Goal: Task Accomplishment & Management: Use online tool/utility

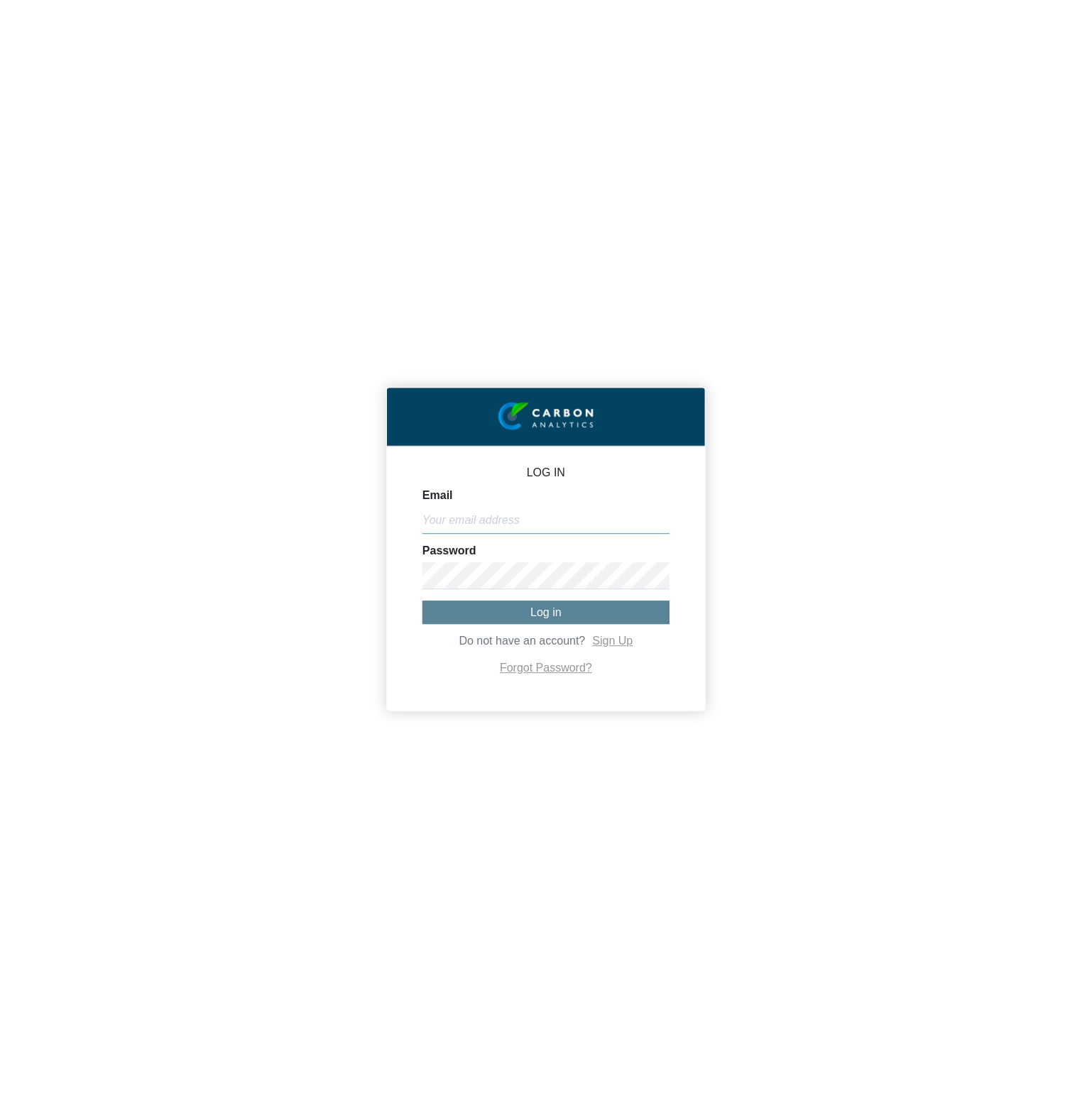
click at [569, 525] on input "Email" at bounding box center [546, 520] width 247 height 27
paste input "[PERSON_NAME][EMAIL_ADDRESS][DOMAIN_NAME]"
type input "[PERSON_NAME][EMAIL_ADDRESS][DOMAIN_NAME]"
click at [588, 612] on button "Log in" at bounding box center [546, 612] width 247 height 23
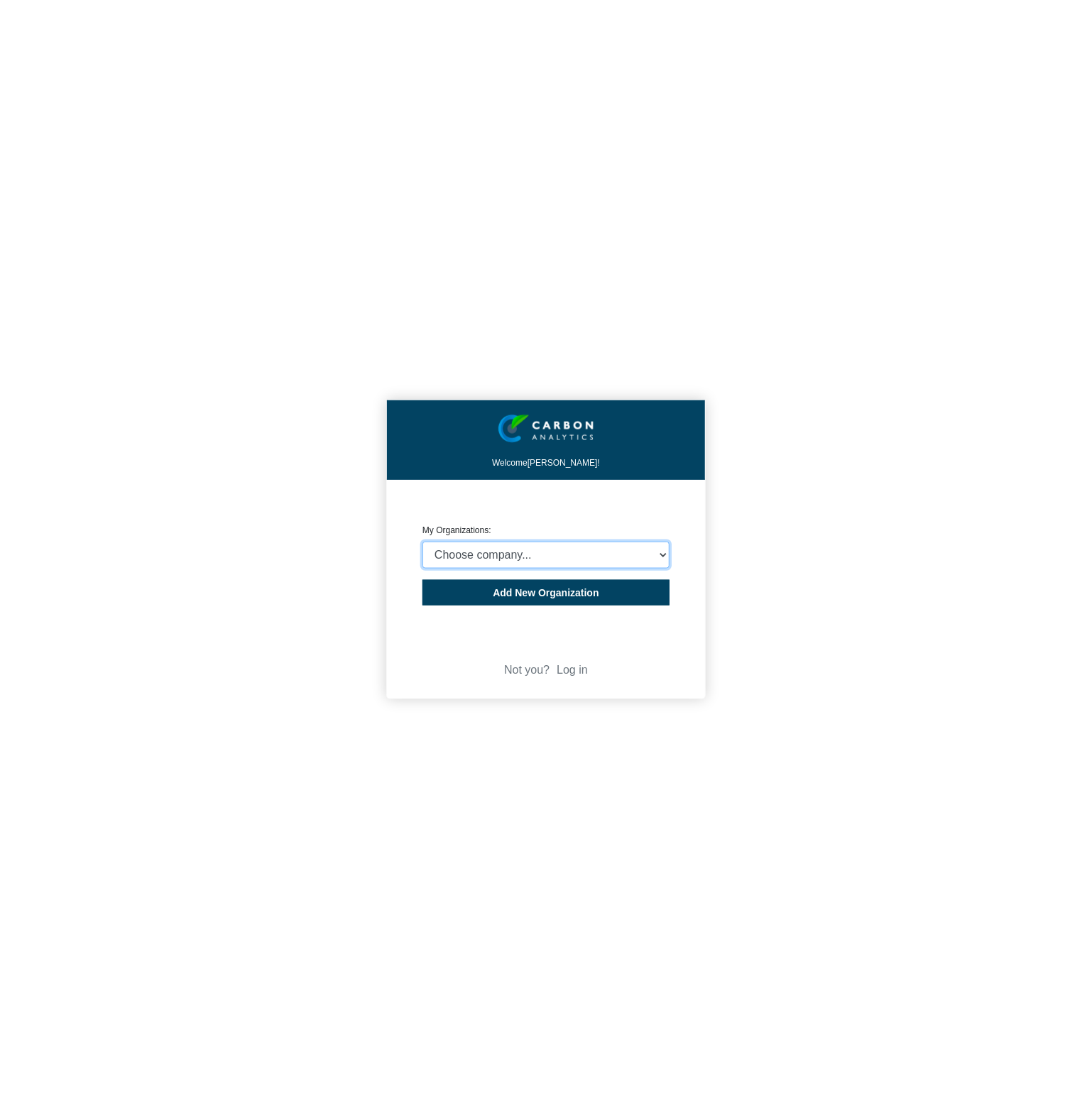
select select "4403414"
click at [422, 541] on select "Choose company... CARBON ANALYTICS LIMITED test6 Nekton Capital Limited Pacha S…" at bounding box center [546, 554] width 247 height 27
click at [863, 589] on div "Welcome Michael Thornton! CREATE ORGANIZATION My Organizations: Choose company.…" at bounding box center [546, 553] width 1092 height 1106
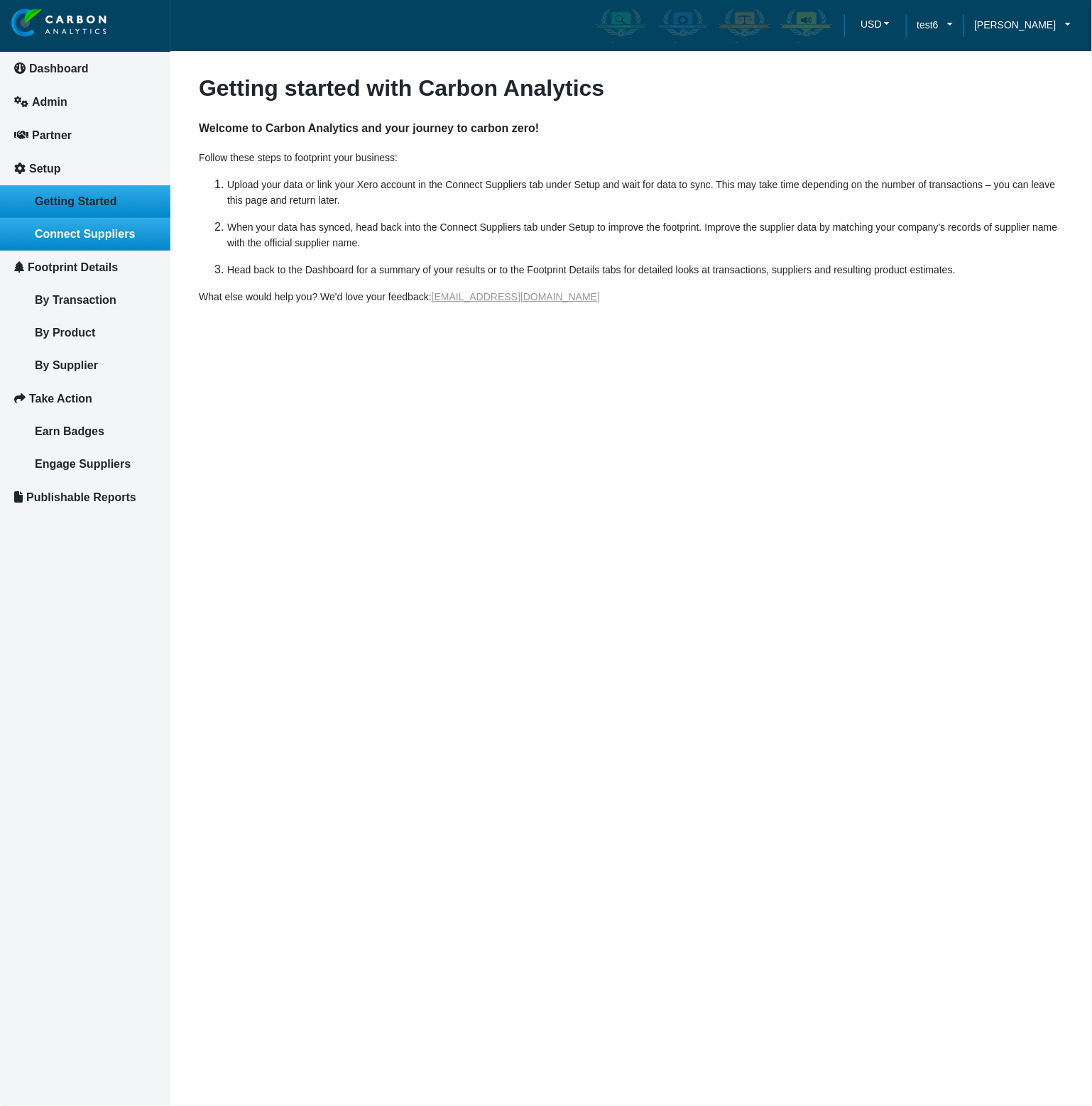
click at [96, 242] on link "Connect Suppliers" at bounding box center [85, 233] width 171 height 32
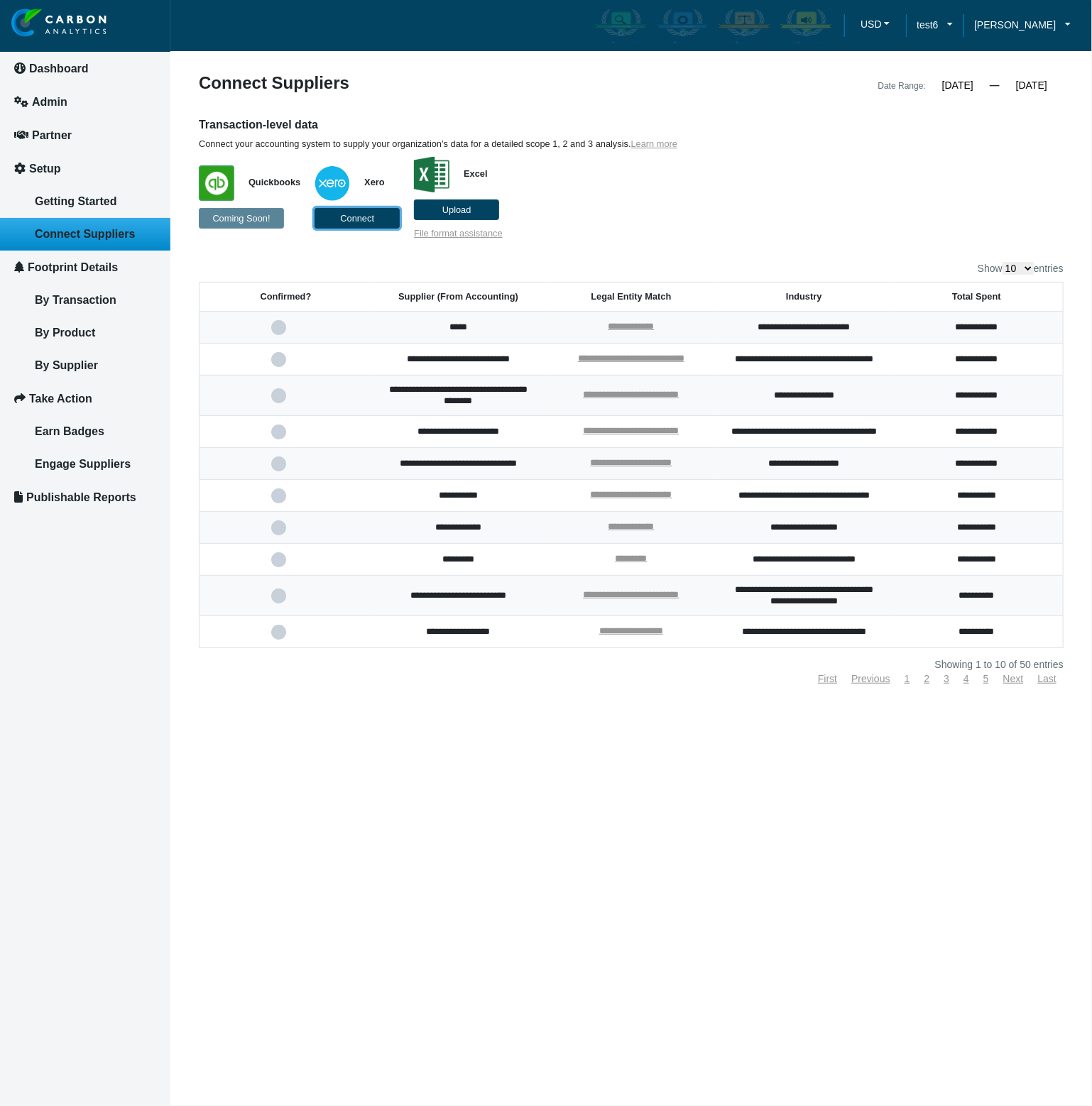
click at [340, 216] on span "Connect" at bounding box center [357, 219] width 34 height 11
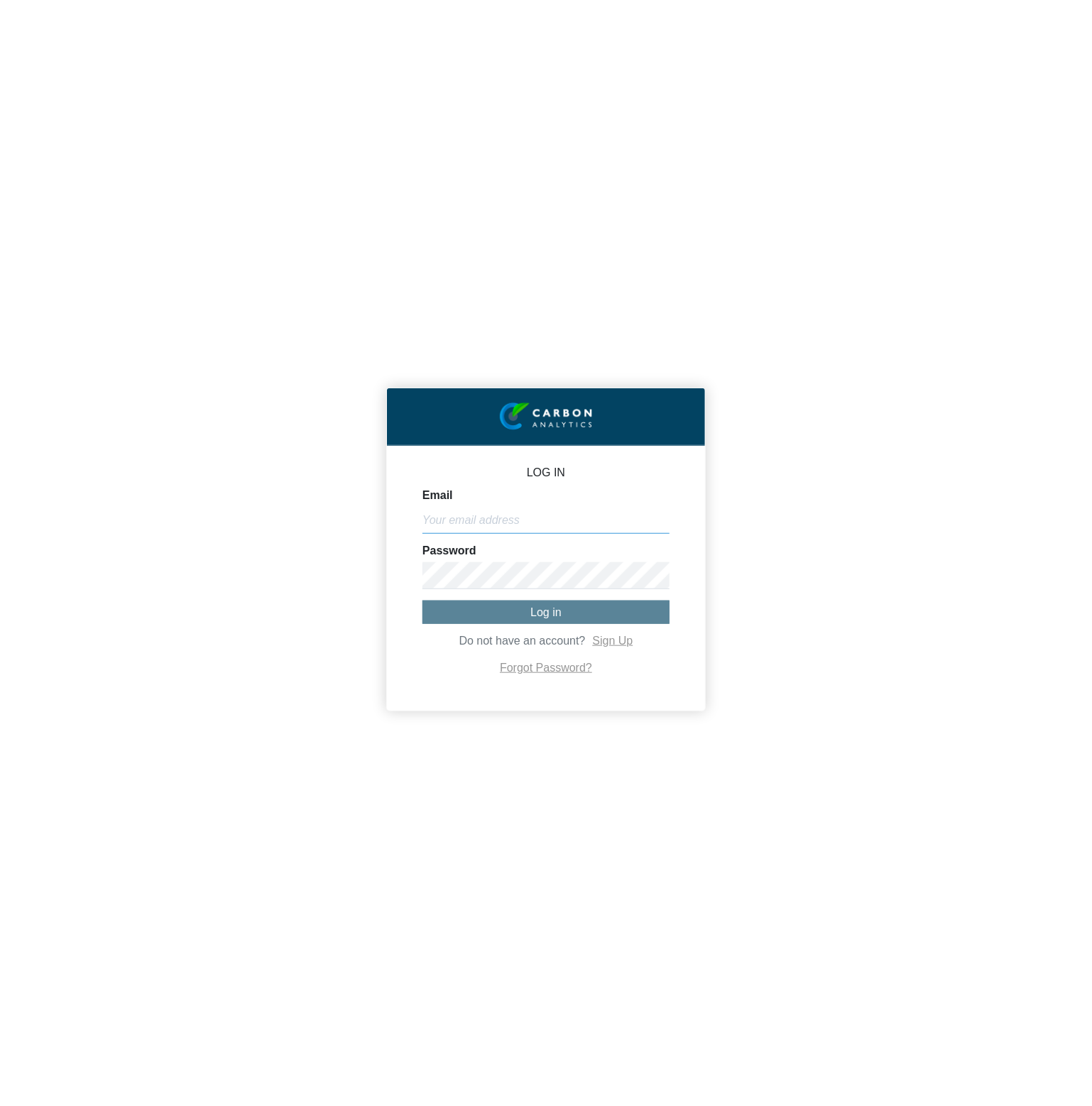
click at [592, 528] on input "Email" at bounding box center [546, 520] width 247 height 27
paste input "[PERSON_NAME][EMAIL_ADDRESS][DOMAIN_NAME]"
type input "[PERSON_NAME][EMAIL_ADDRESS][DOMAIN_NAME]"
click at [552, 615] on span "Log in" at bounding box center [546, 612] width 31 height 12
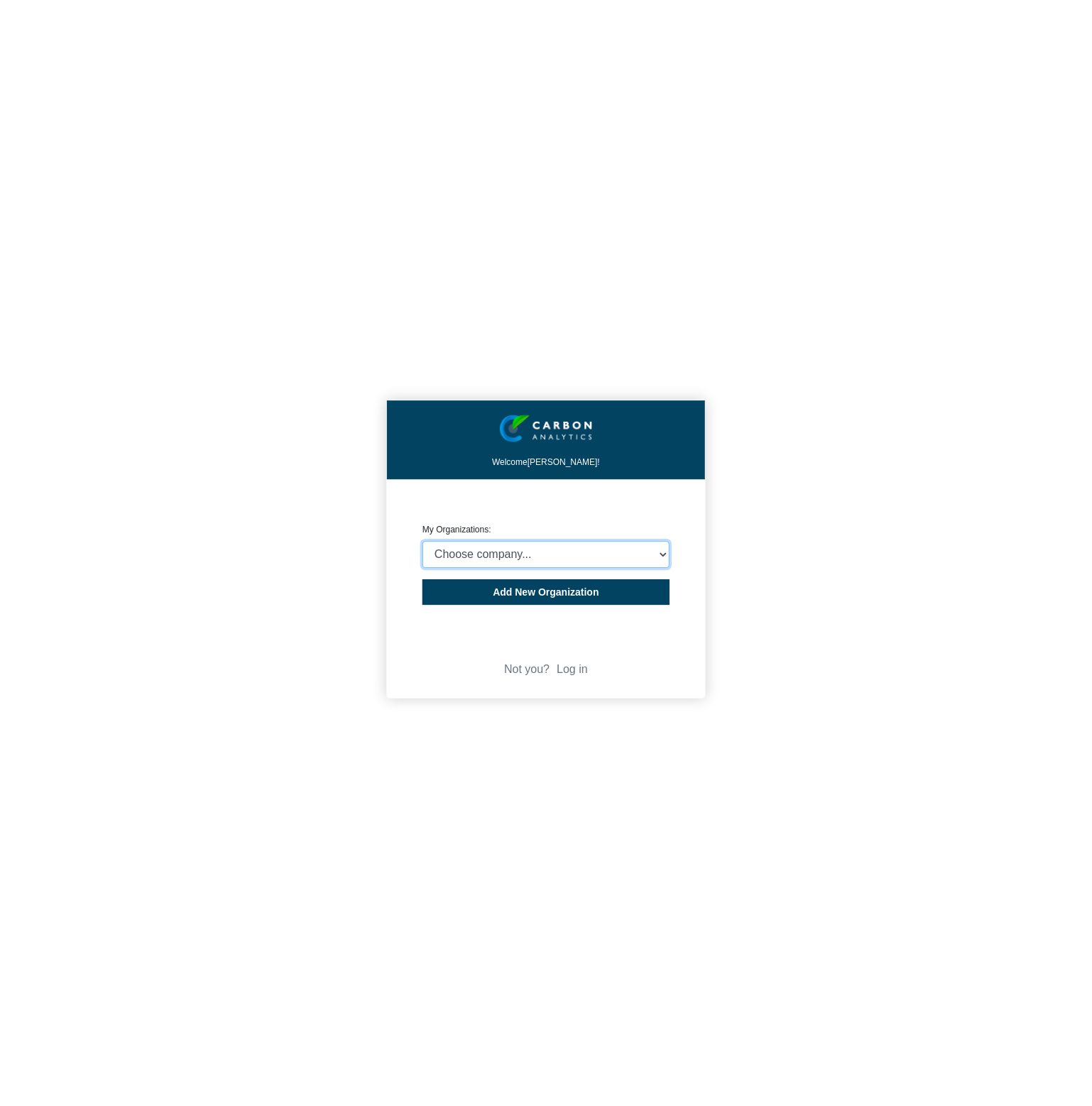
select select "4403414"
click at [422, 541] on select "Choose company... CARBON ANALYTICS LIMITED test6 Nekton Capital Limited Pacha S…" at bounding box center [546, 554] width 247 height 27
click at [874, 588] on div "Welcome Michael Thornton! CREATE ORGANIZATION My Organizations: Choose company.…" at bounding box center [546, 553] width 1092 height 1106
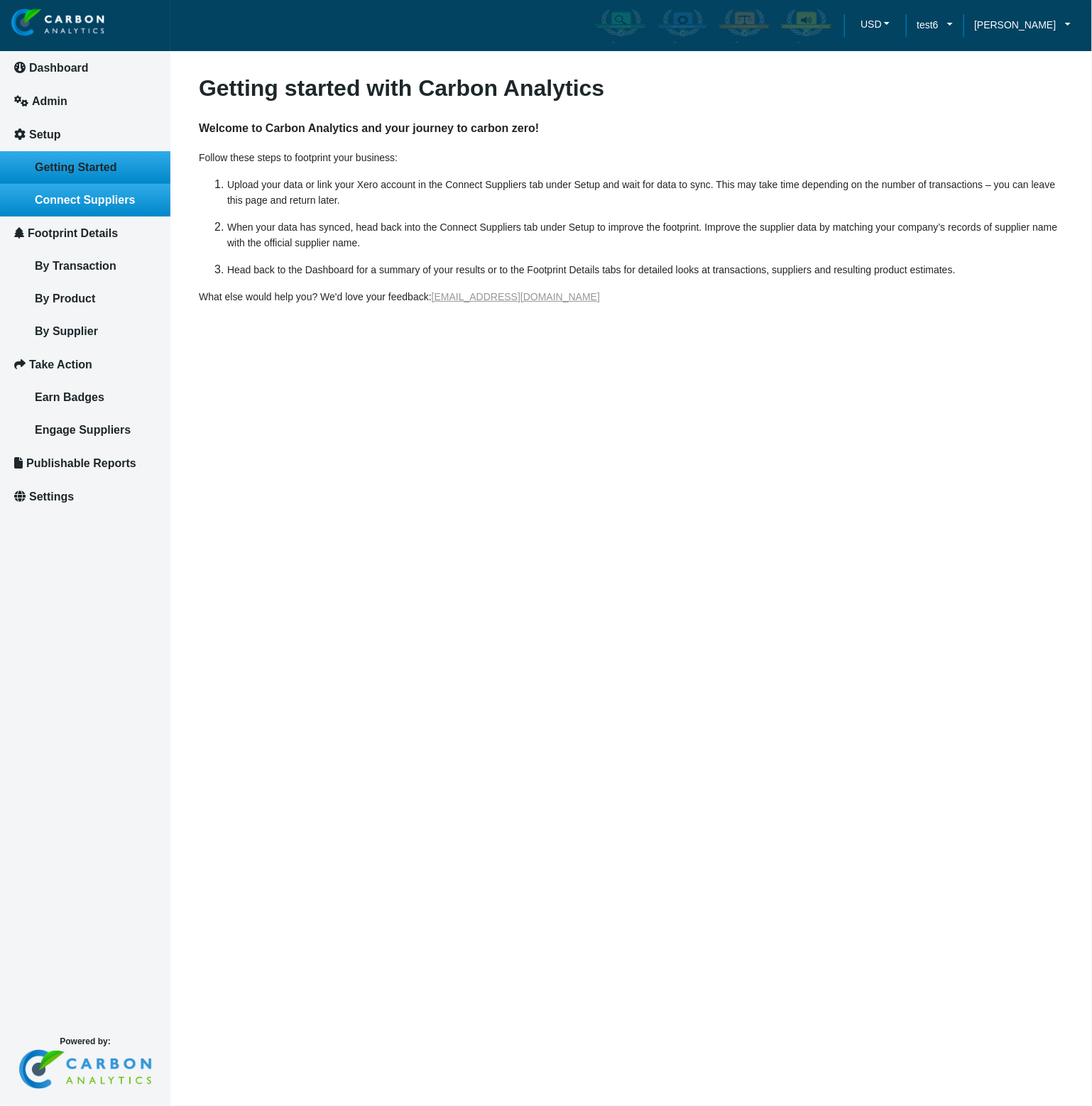
click at [60, 192] on link "Connect Suppliers" at bounding box center [85, 199] width 171 height 32
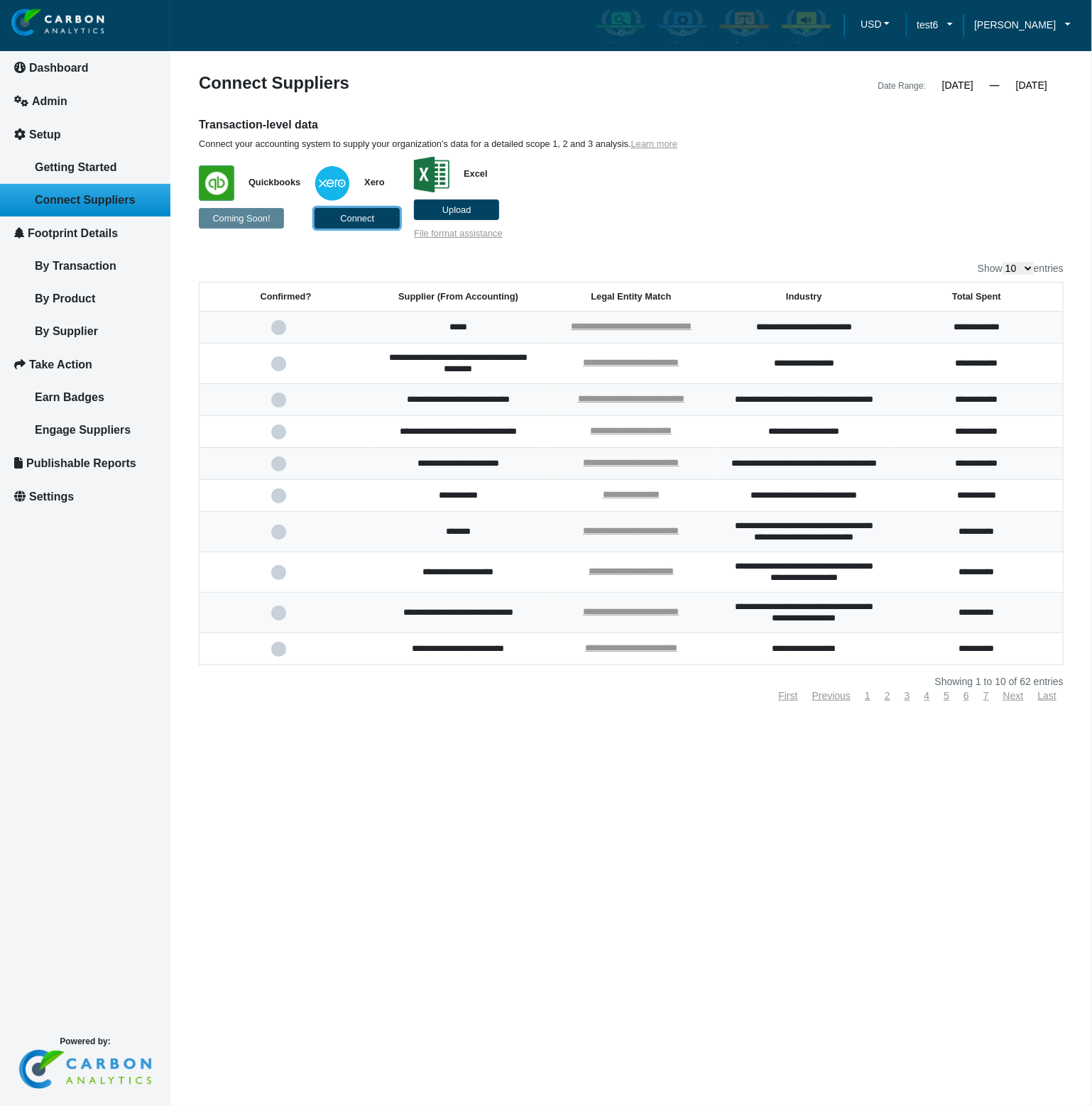
click at [360, 223] on button "Connect" at bounding box center [357, 219] width 85 height 20
click at [350, 225] on button "Connect" at bounding box center [357, 219] width 85 height 20
click at [671, 224] on p "Quickbooks Coming Soon! Xero Excel Upload File format assistance" at bounding box center [520, 194] width 643 height 89
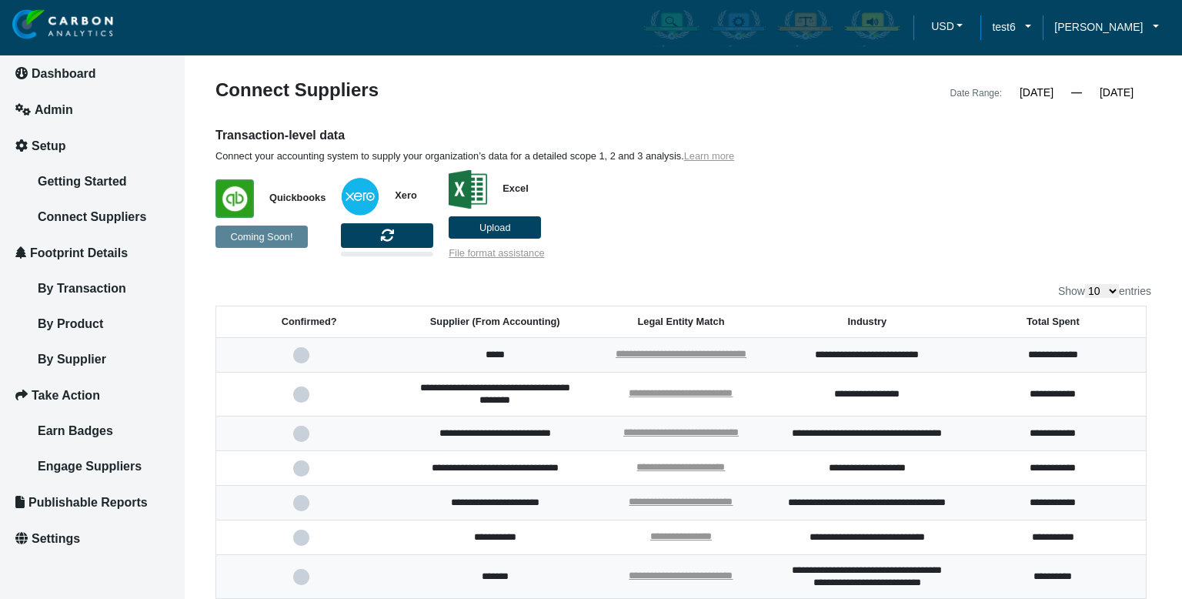
click at [619, 247] on p "Quickbooks Coming Soon! Xero Excel Upload File format assistance" at bounding box center [564, 210] width 697 height 97
